Goal: Task Accomplishment & Management: Complete application form

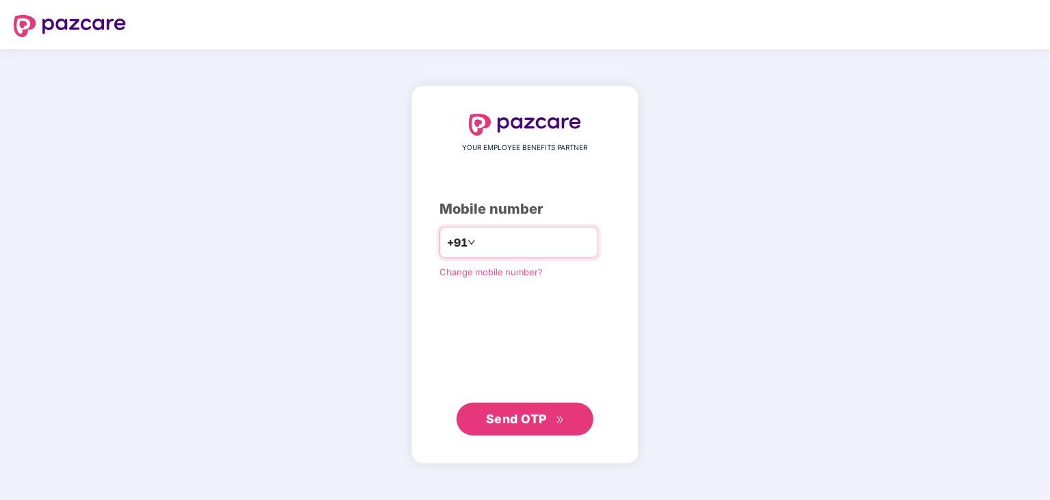
click at [487, 242] on input "number" at bounding box center [534, 242] width 112 height 22
type input "**********"
click at [553, 416] on span "Send OTP" at bounding box center [525, 418] width 79 height 19
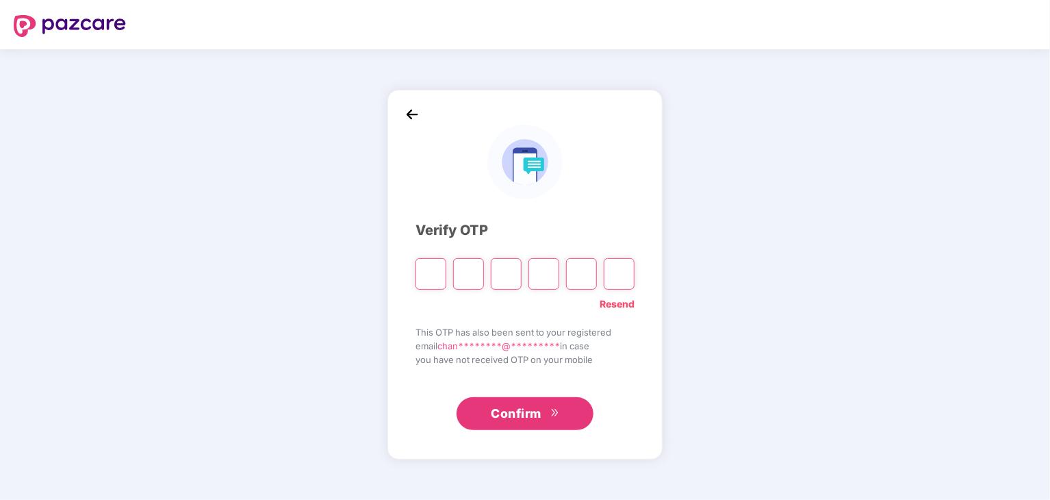
type input "*"
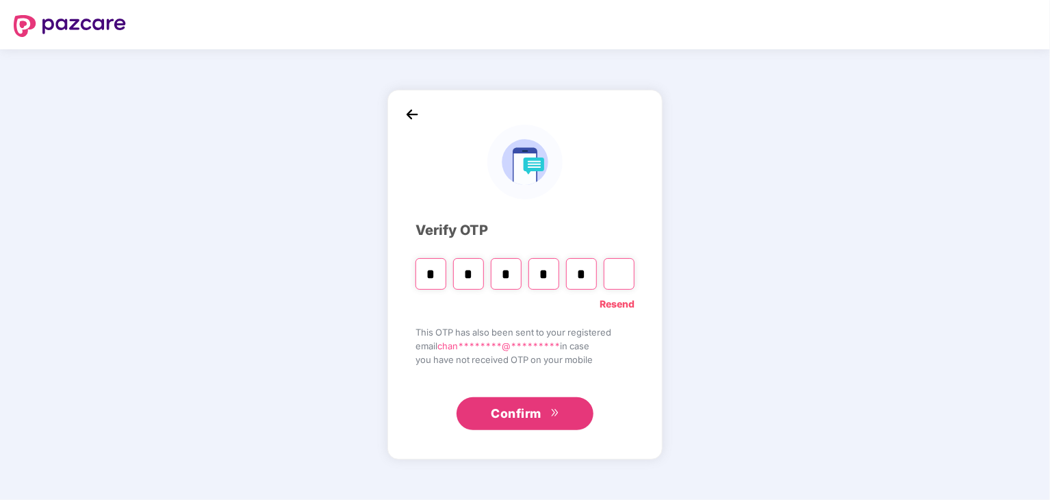
type input "*"
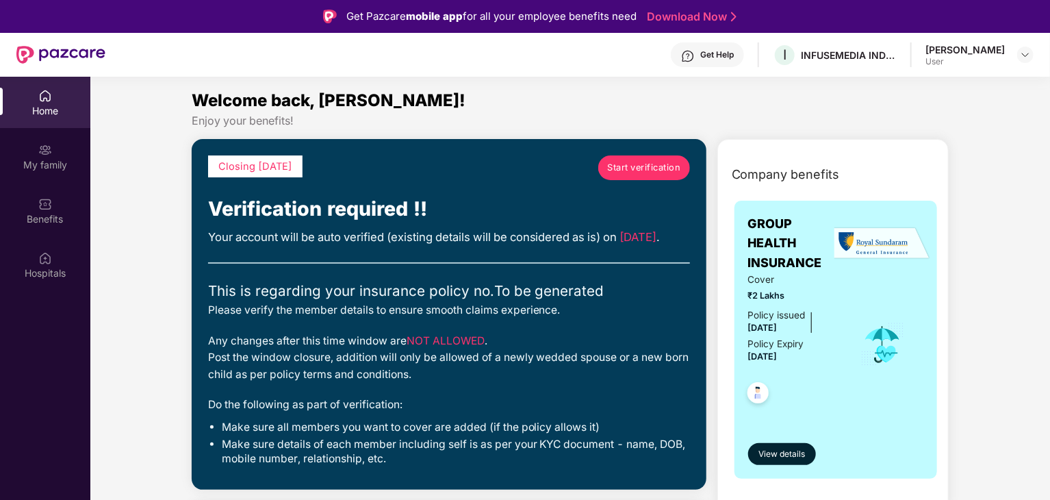
click at [635, 169] on span "Start verification" at bounding box center [643, 168] width 73 height 14
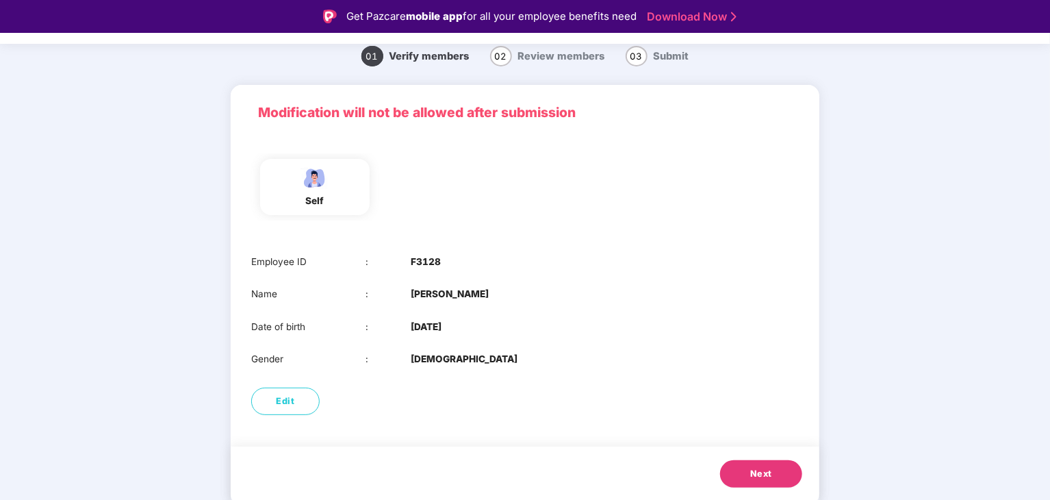
scroll to position [33, 0]
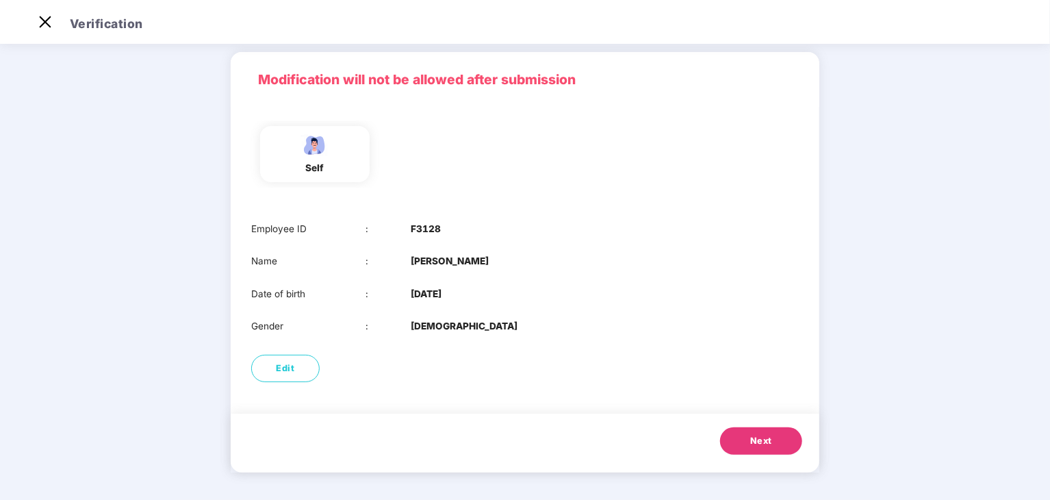
click at [764, 438] on span "Next" at bounding box center [761, 441] width 22 height 14
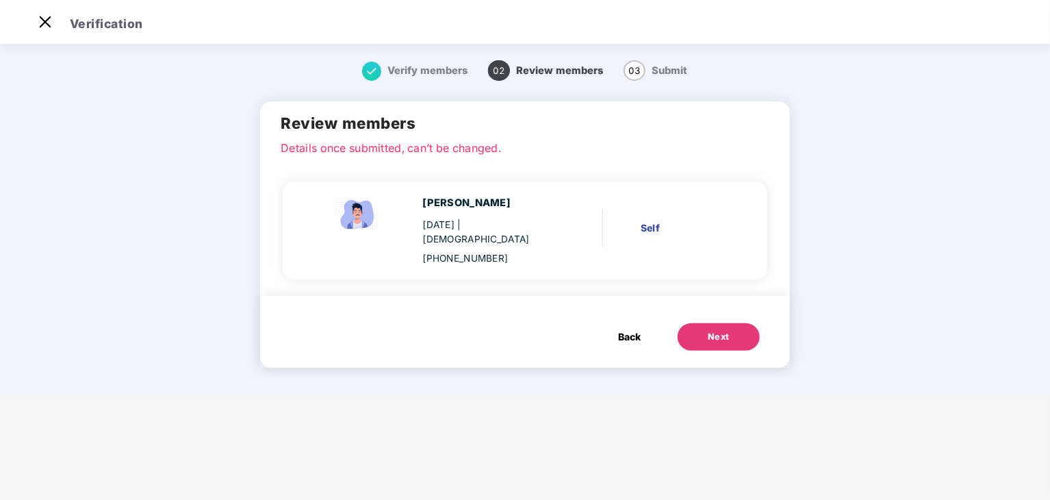
click at [715, 340] on div "Next" at bounding box center [719, 337] width 22 height 14
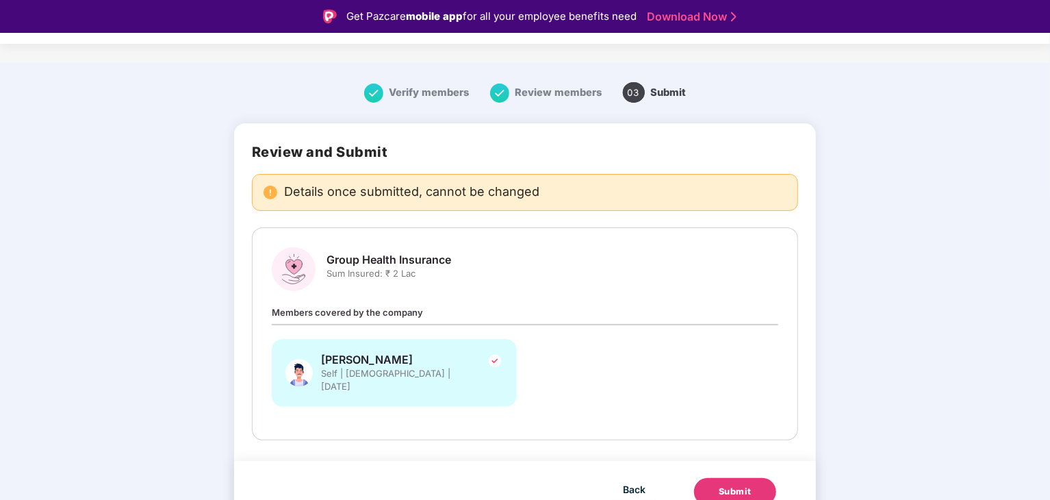
scroll to position [14, 0]
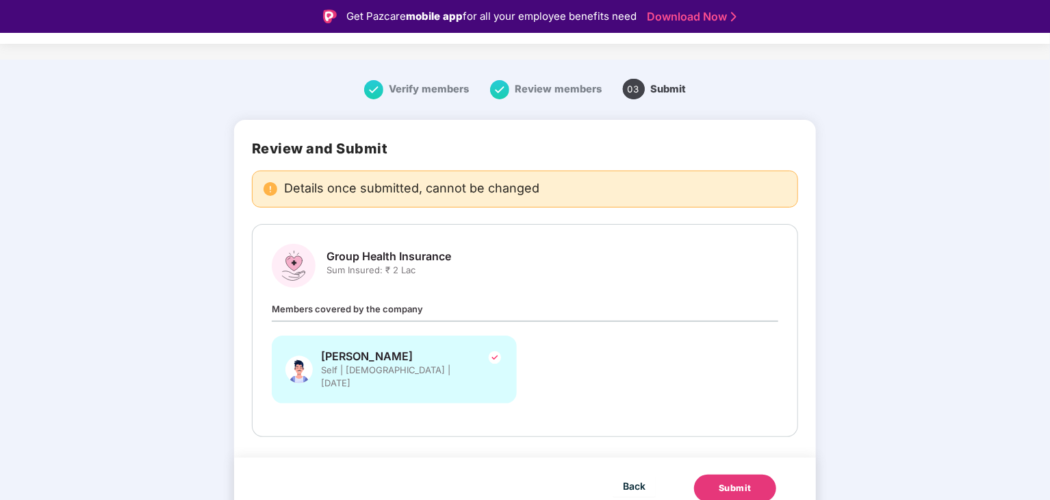
click at [737, 481] on div "Submit" at bounding box center [735, 488] width 33 height 14
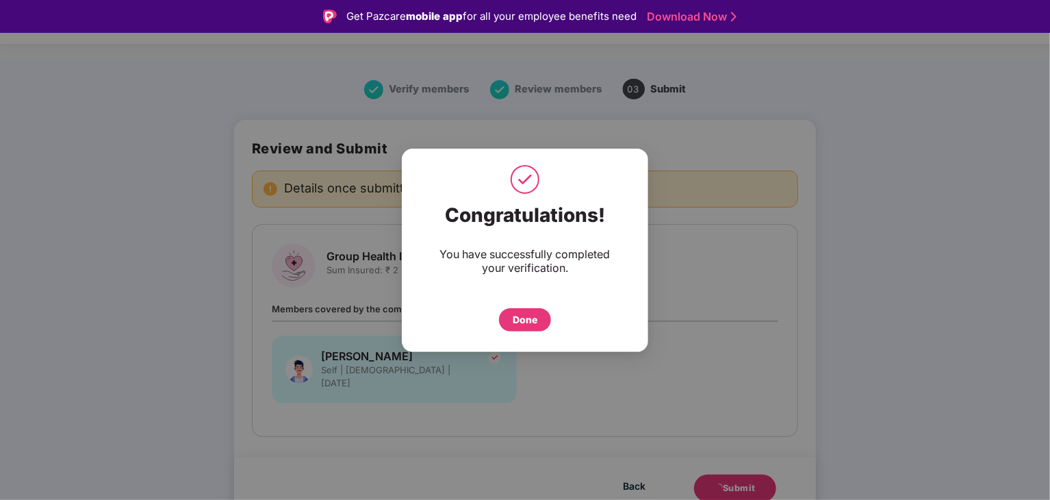
click at [534, 318] on div "Done" at bounding box center [525, 319] width 25 height 15
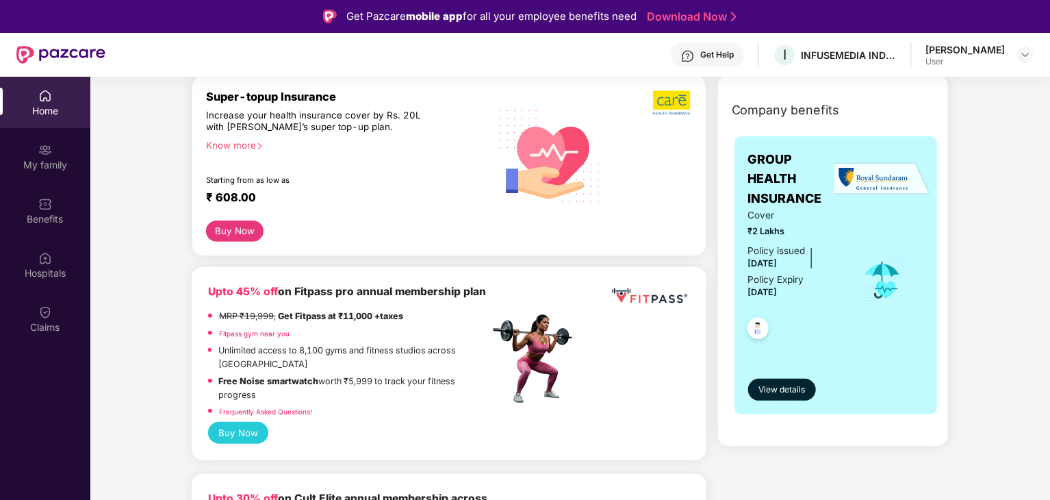
scroll to position [205, 0]
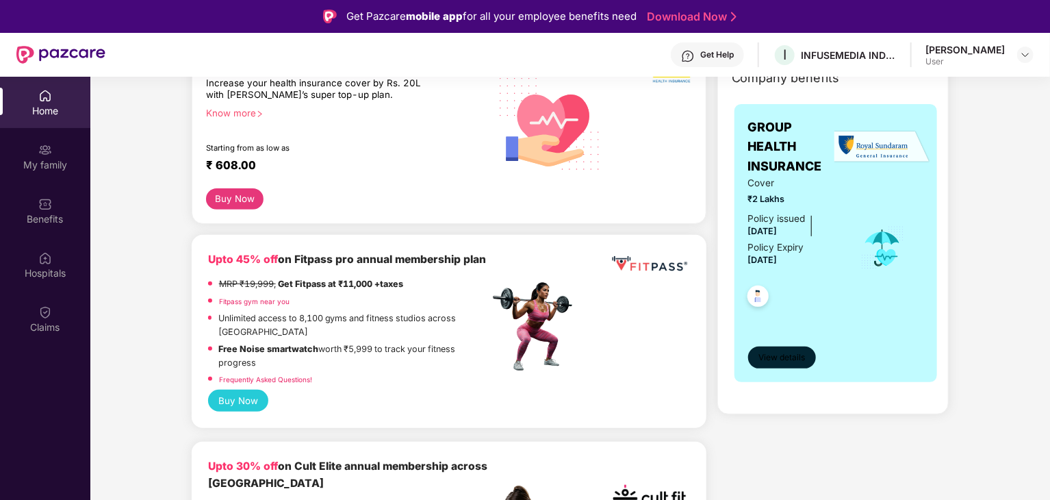
click at [791, 358] on span "View details" at bounding box center [781, 357] width 47 height 13
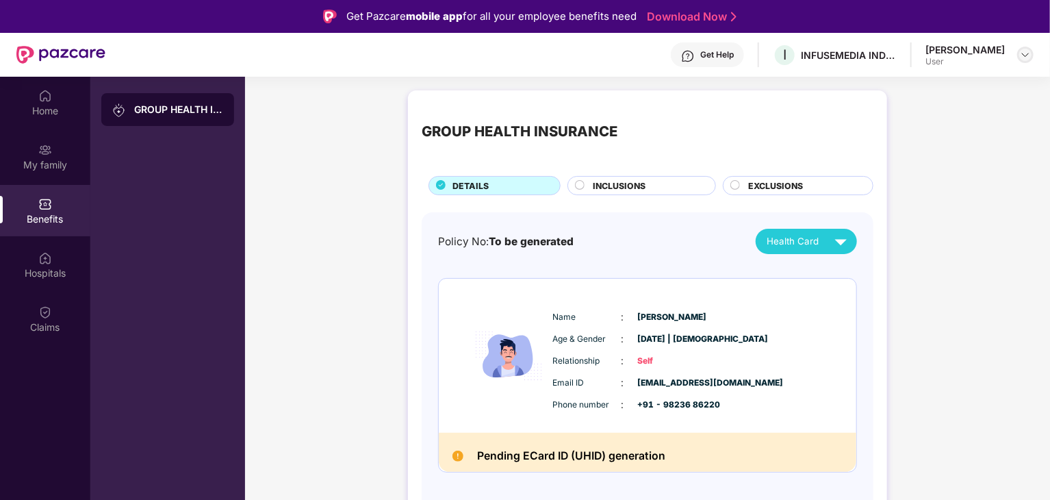
click at [1025, 53] on img at bounding box center [1025, 54] width 11 height 11
click at [896, 92] on div "Logout" at bounding box center [961, 87] width 178 height 27
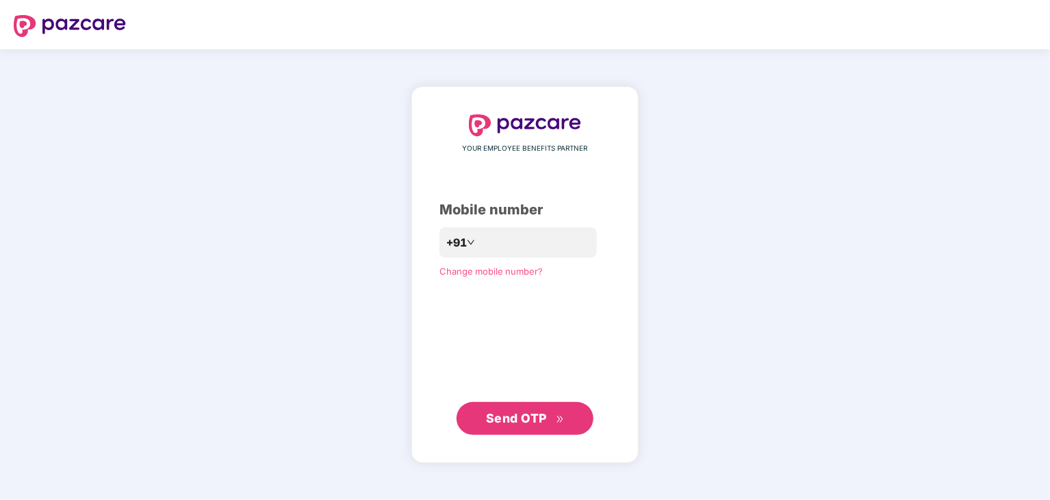
click at [98, 133] on div "YOUR EMPLOYEE BENEFITS PARTNER Mobile number +91 Change mobile number? Send OTP" at bounding box center [525, 274] width 1050 height 450
